Goal: Task Accomplishment & Management: Use online tool/utility

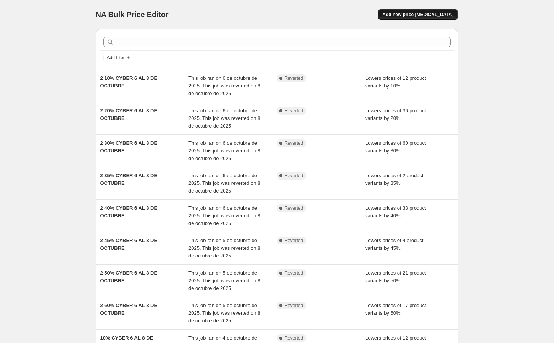
click at [421, 16] on span "Add new price [MEDICAL_DATA]" at bounding box center [418, 14] width 71 height 6
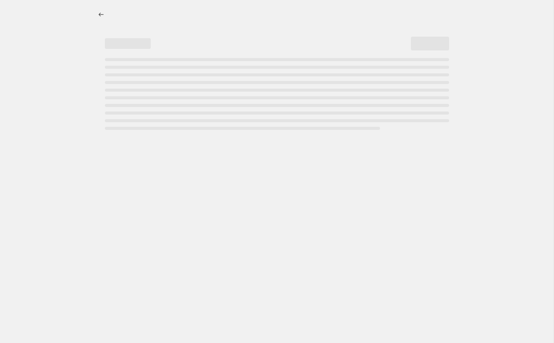
select select "percentage"
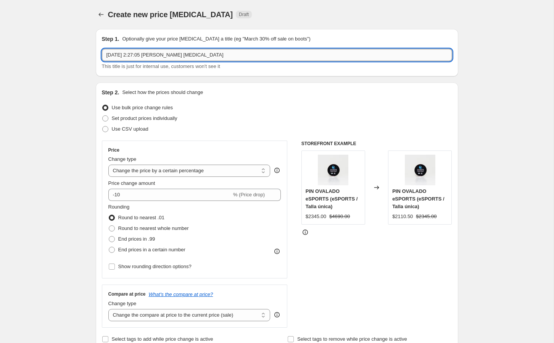
click at [195, 52] on input "[DATE] 2:27:05 [PERSON_NAME] [MEDICAL_DATA]" at bounding box center [277, 55] width 351 height 12
type input "ofertas finales fifa"
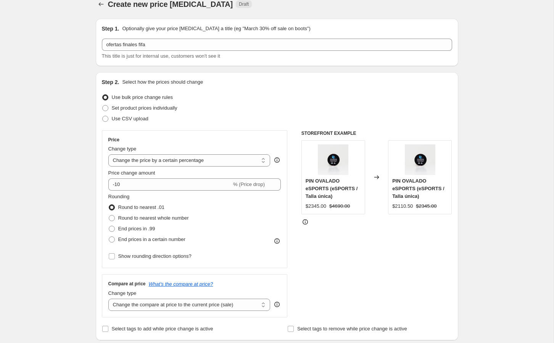
scroll to position [15, 0]
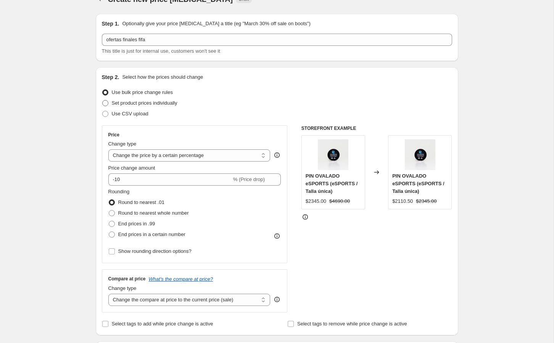
click at [171, 103] on span "Set product prices individually" at bounding box center [145, 103] width 66 height 6
click at [103, 100] on input "Set product prices individually" at bounding box center [102, 100] width 0 height 0
radio input "true"
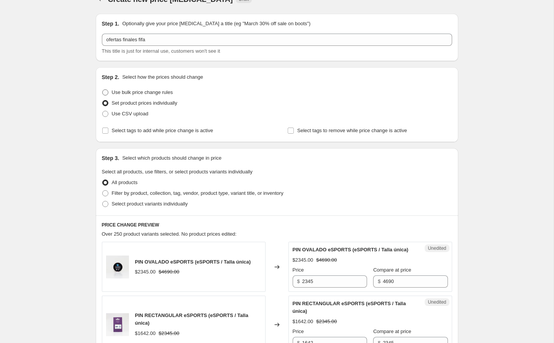
click at [127, 95] on span "Use bulk price change rules" at bounding box center [142, 92] width 61 height 6
click at [103, 90] on input "Use bulk price change rules" at bounding box center [102, 89] width 0 height 0
radio input "true"
select select "percentage"
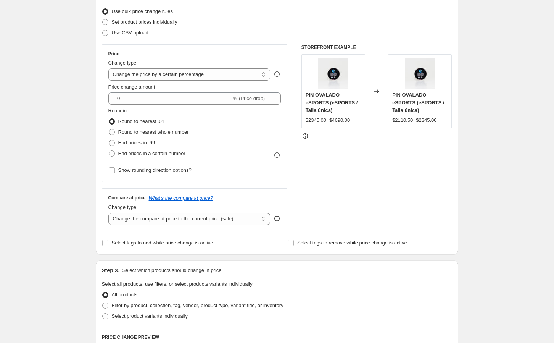
scroll to position [92, 0]
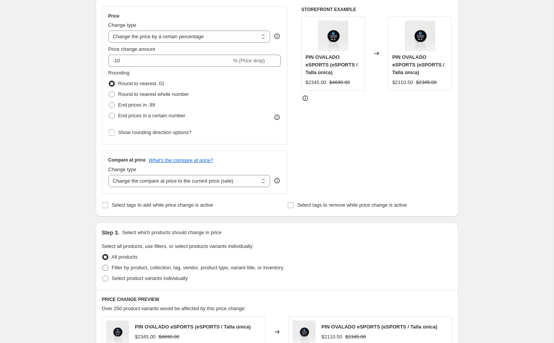
click at [108, 268] on span at bounding box center [105, 267] width 7 height 7
click at [103, 265] on input "Filter by product, collection, tag, vendor, product type, variant title, or inv…" at bounding box center [102, 265] width 0 height 0
radio input "true"
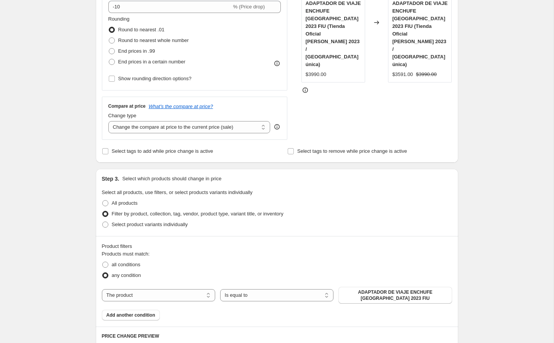
scroll to position [196, 0]
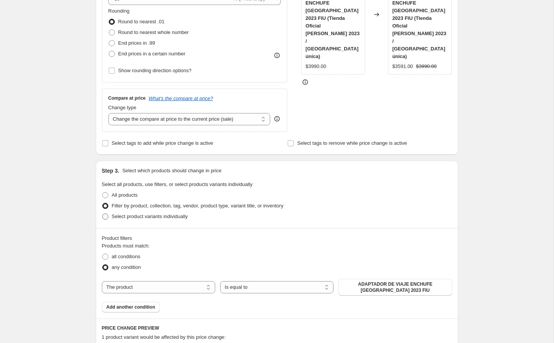
click at [107, 217] on span at bounding box center [105, 216] width 6 height 6
click at [103, 214] on input "Select product variants individually" at bounding box center [102, 213] width 0 height 0
radio input "true"
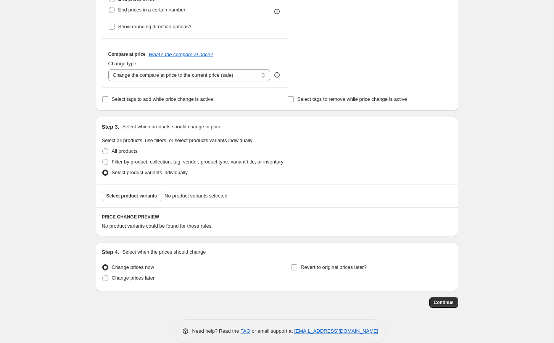
scroll to position [250, 0]
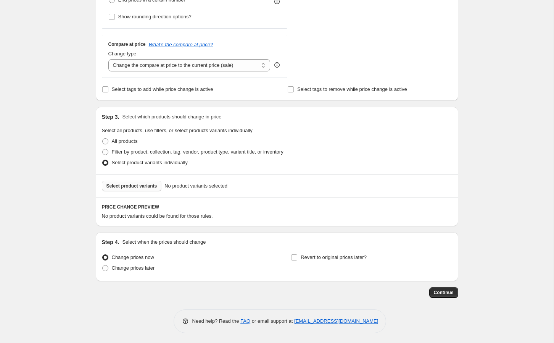
click at [157, 184] on span "Select product variants" at bounding box center [132, 186] width 51 height 6
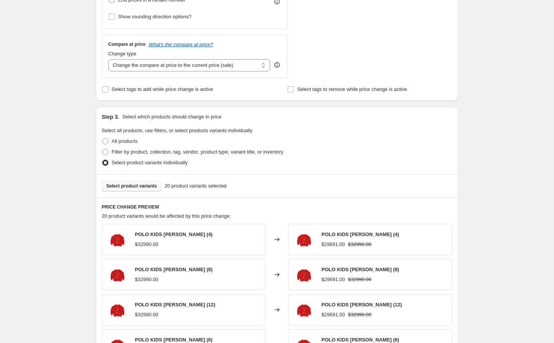
click at [131, 183] on span "Select product variants" at bounding box center [132, 186] width 51 height 6
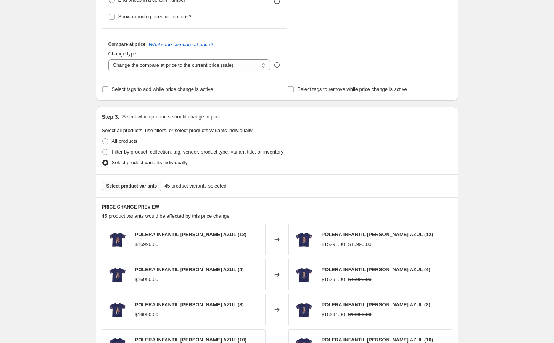
click at [147, 185] on span "Select product variants" at bounding box center [132, 186] width 51 height 6
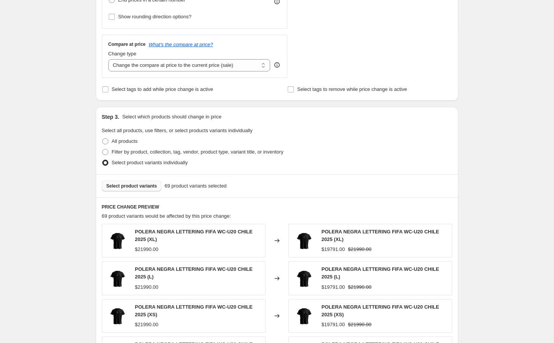
click at [123, 184] on span "Select product variants" at bounding box center [132, 186] width 51 height 6
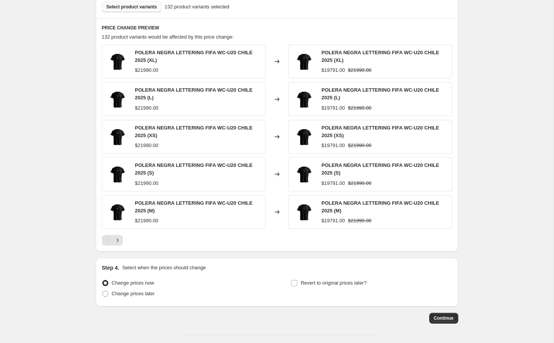
scroll to position [453, 0]
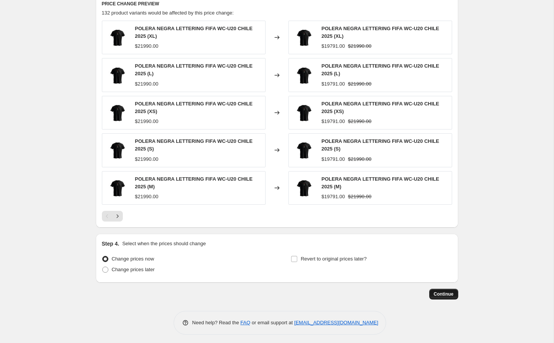
click at [439, 293] on span "Continue" at bounding box center [444, 294] width 20 height 6
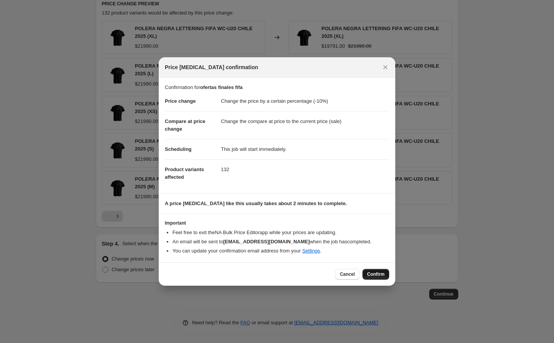
click at [377, 274] on span "Confirm" at bounding box center [376, 274] width 18 height 6
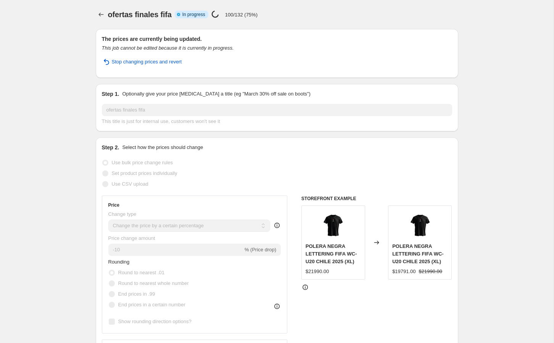
select select "percentage"
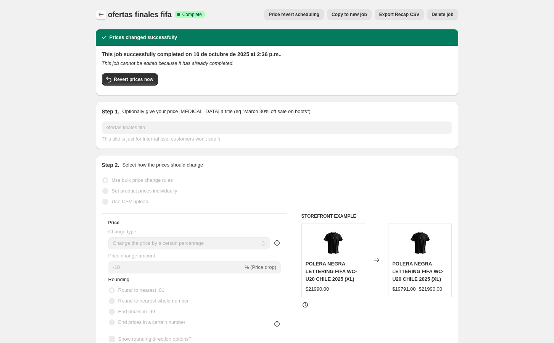
click at [102, 19] on button "Price change jobs" at bounding box center [101, 14] width 11 height 11
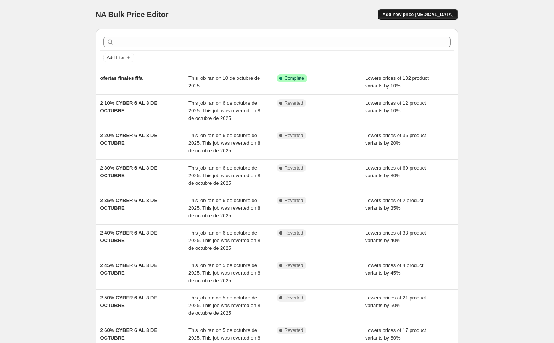
click at [402, 12] on span "Add new price [MEDICAL_DATA]" at bounding box center [418, 14] width 71 height 6
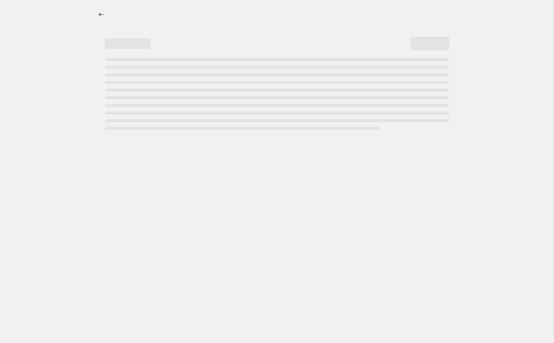
select select "percentage"
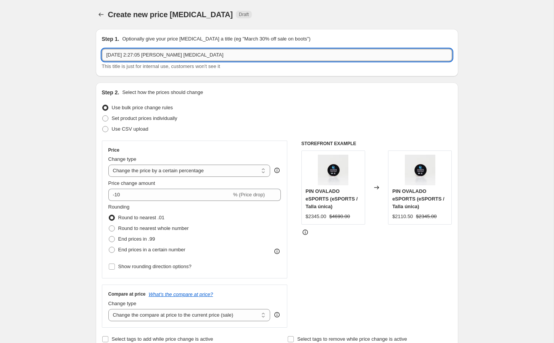
click at [187, 59] on input "[DATE] 2:27:05 [PERSON_NAME] [MEDICAL_DATA]" at bounding box center [277, 55] width 351 height 12
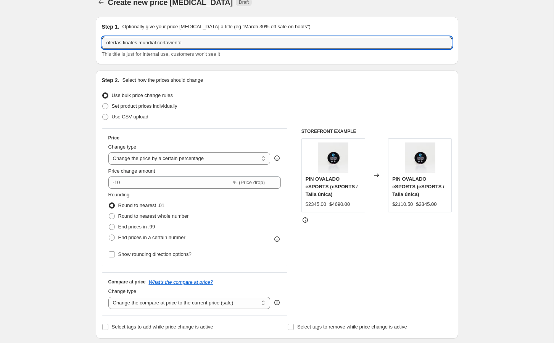
scroll to position [13, 0]
type input "ofertas finales mundial cortaviento"
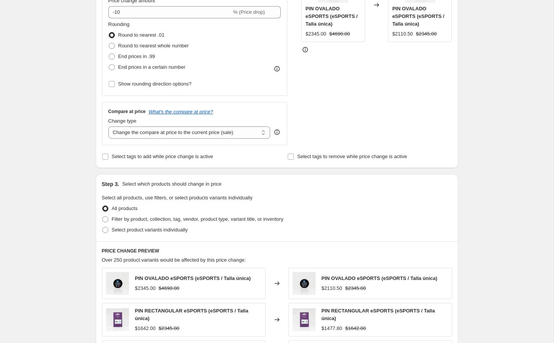
scroll to position [187, 0]
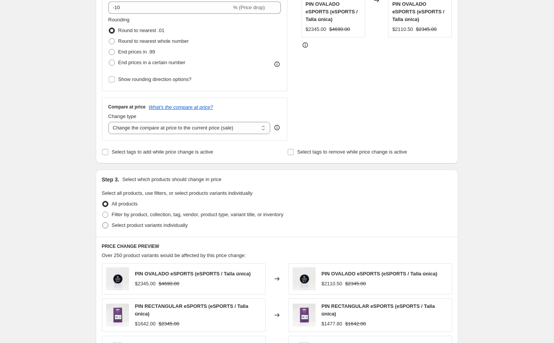
click at [125, 223] on span "Select product variants individually" at bounding box center [150, 225] width 76 height 6
click at [103, 223] on input "Select product variants individually" at bounding box center [102, 222] width 0 height 0
radio input "true"
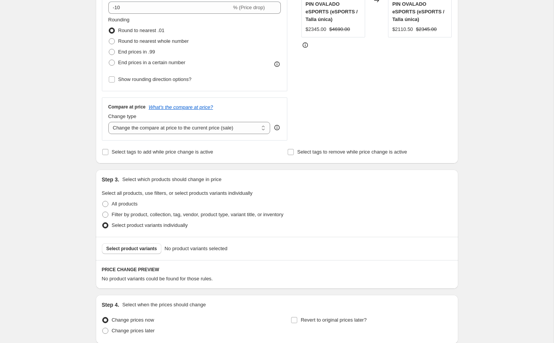
scroll to position [199, 0]
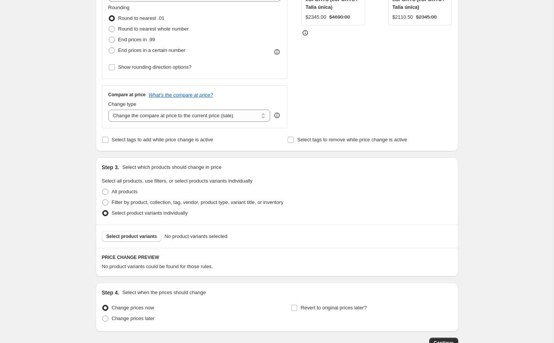
click at [131, 236] on span "Select product variants" at bounding box center [132, 236] width 51 height 6
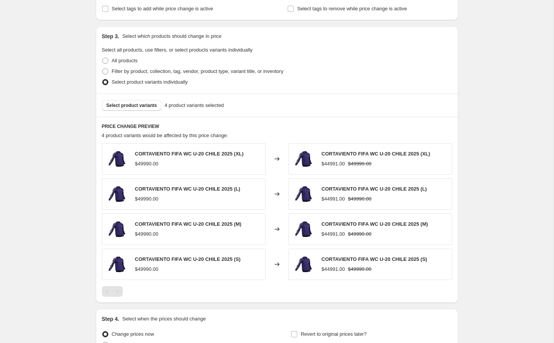
scroll to position [406, 0]
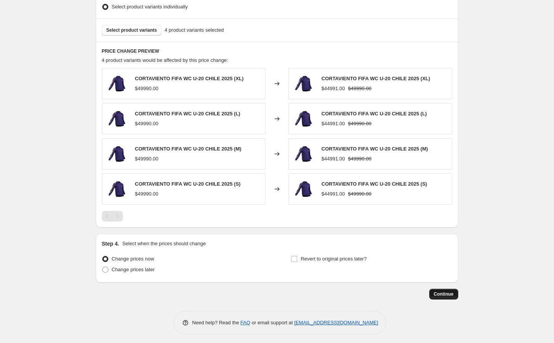
click at [438, 293] on span "Continue" at bounding box center [444, 294] width 20 height 6
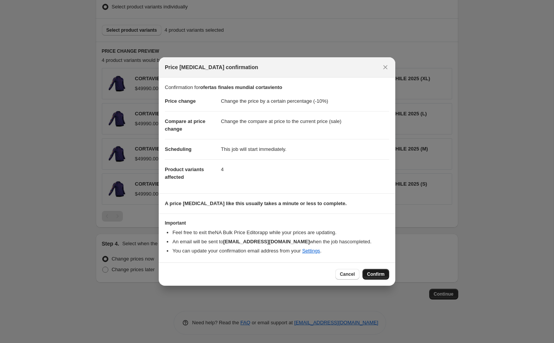
click at [364, 271] on button "Confirm" at bounding box center [376, 274] width 27 height 11
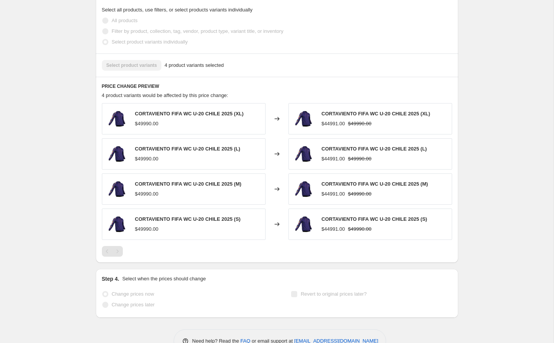
select select "percentage"
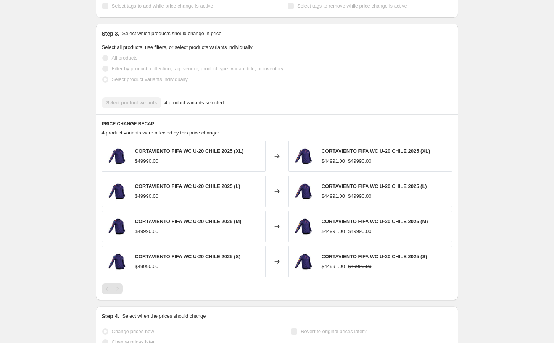
scroll to position [0, 0]
